Goal: Browse casually

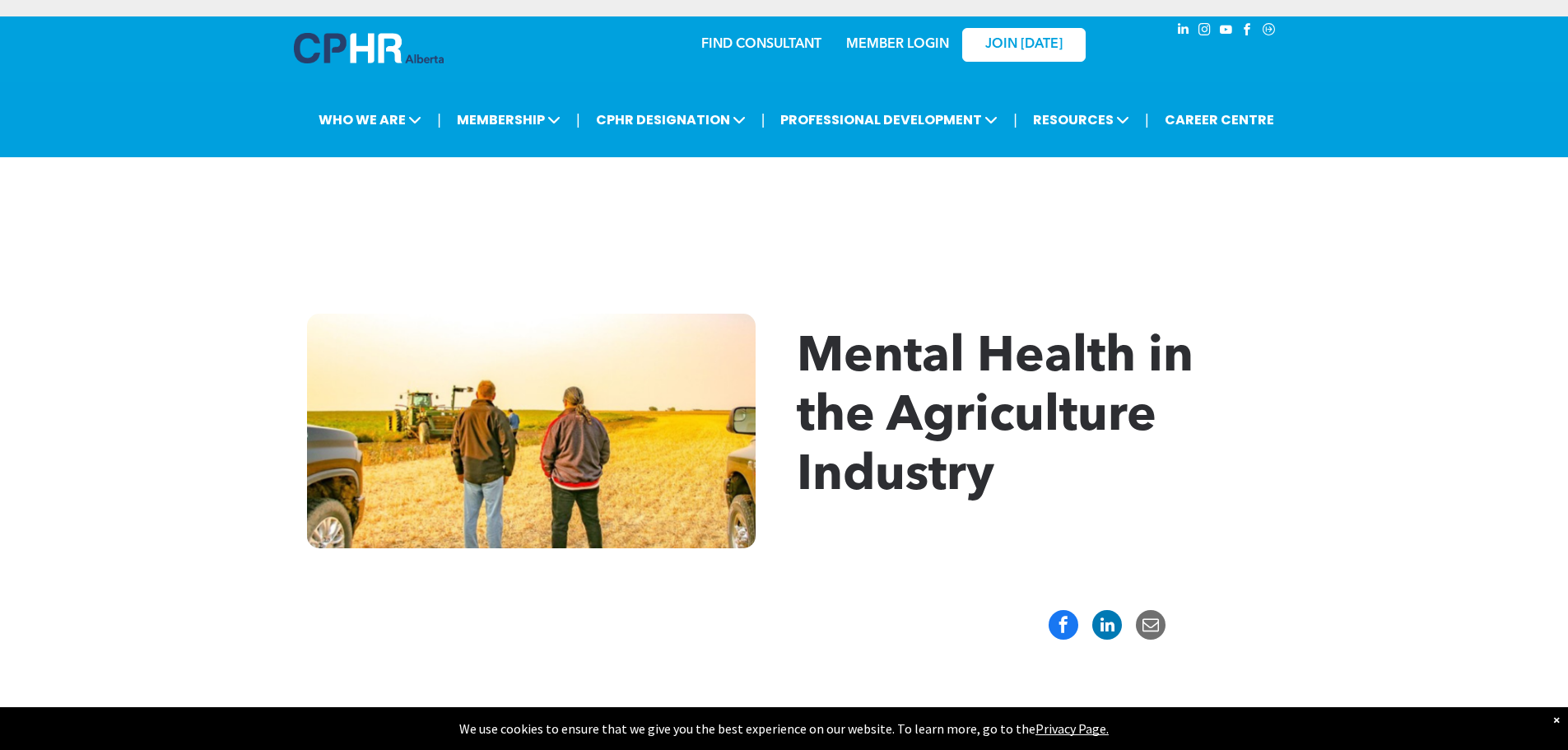
click at [353, 52] on img at bounding box center [369, 47] width 150 height 30
